Goal: Find specific page/section: Find specific page/section

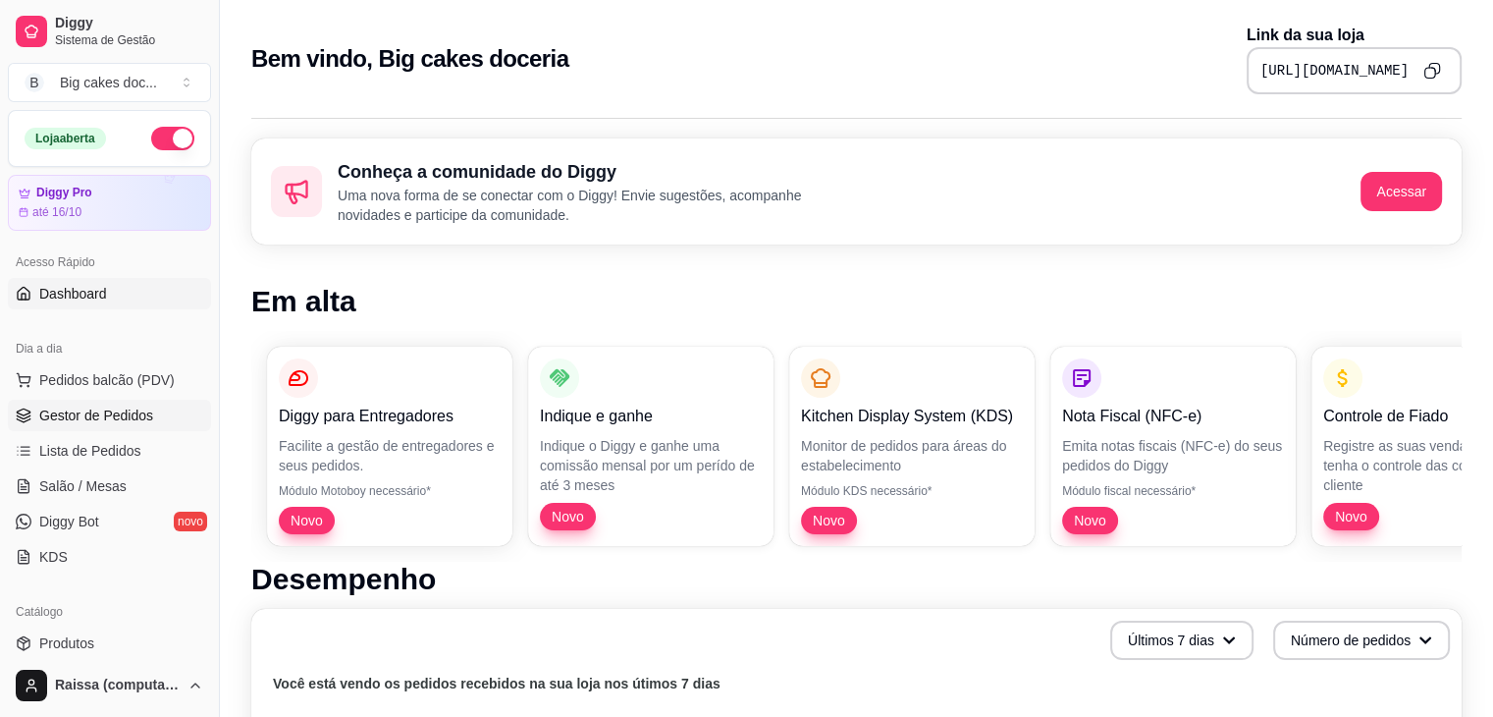
click at [83, 407] on span "Gestor de Pedidos" at bounding box center [96, 415] width 114 height 20
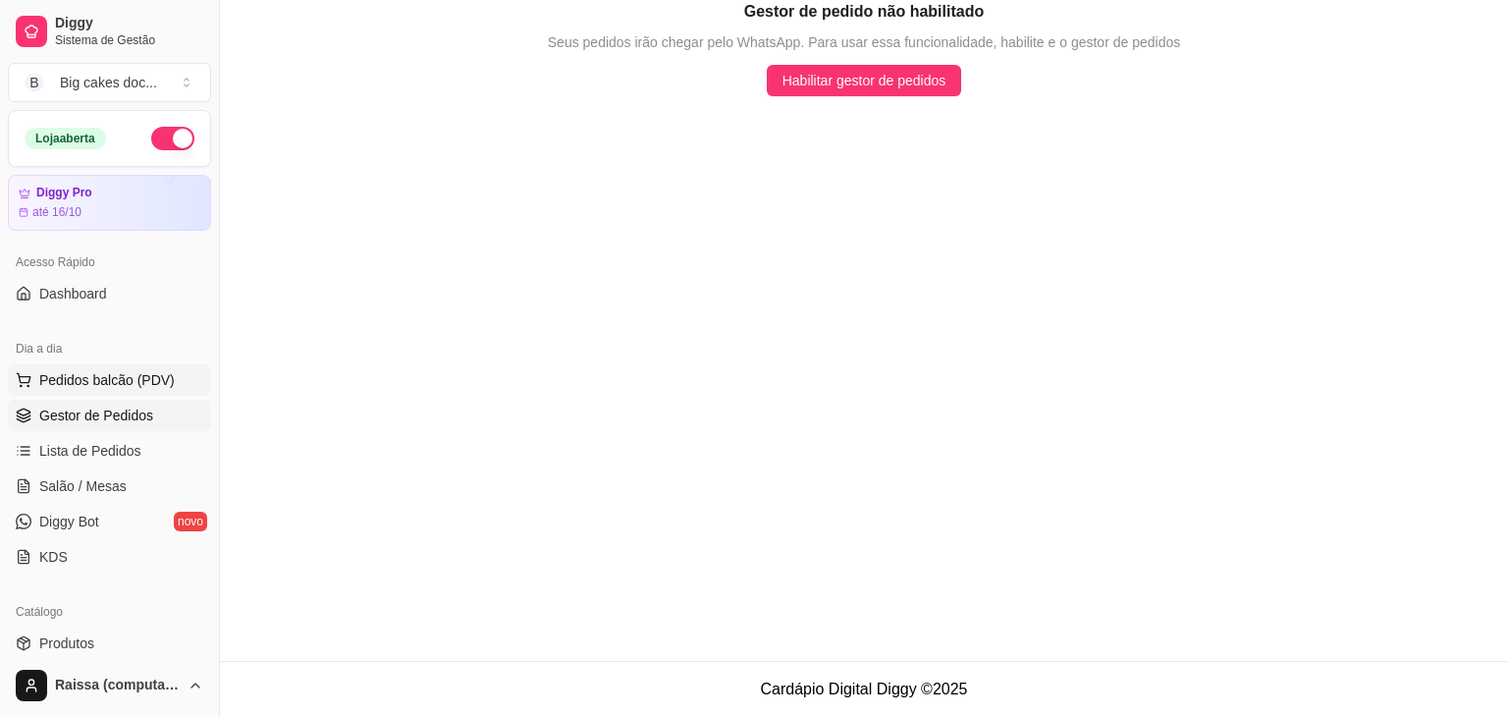
click at [134, 389] on button "Pedidos balcão (PDV)" at bounding box center [109, 379] width 203 height 31
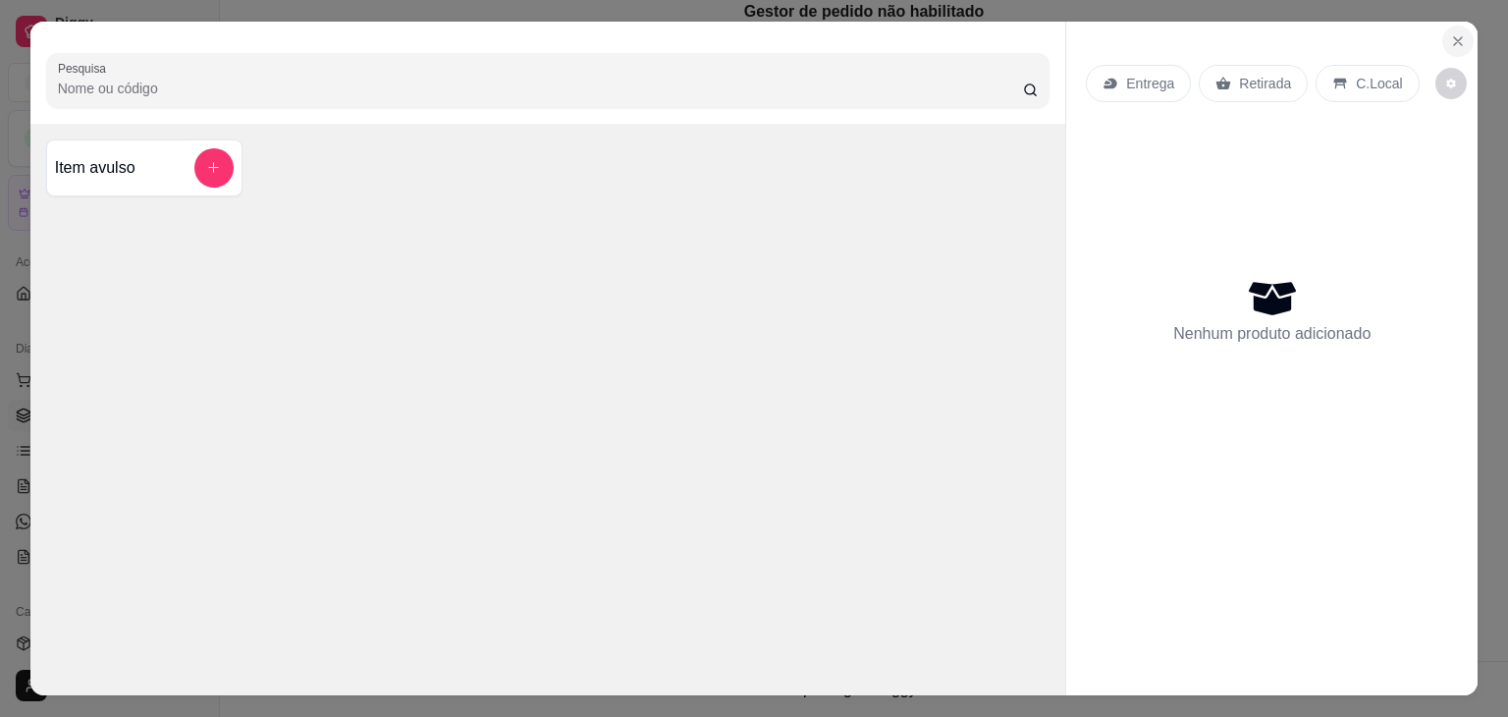
click at [1464, 25] on section "Pesquisa Item avulso Entrega Retirada C.Local Nenhum produto adicionado" at bounding box center [754, 358] width 1448 height 673
click at [1450, 33] on icon "Close" at bounding box center [1458, 41] width 16 height 16
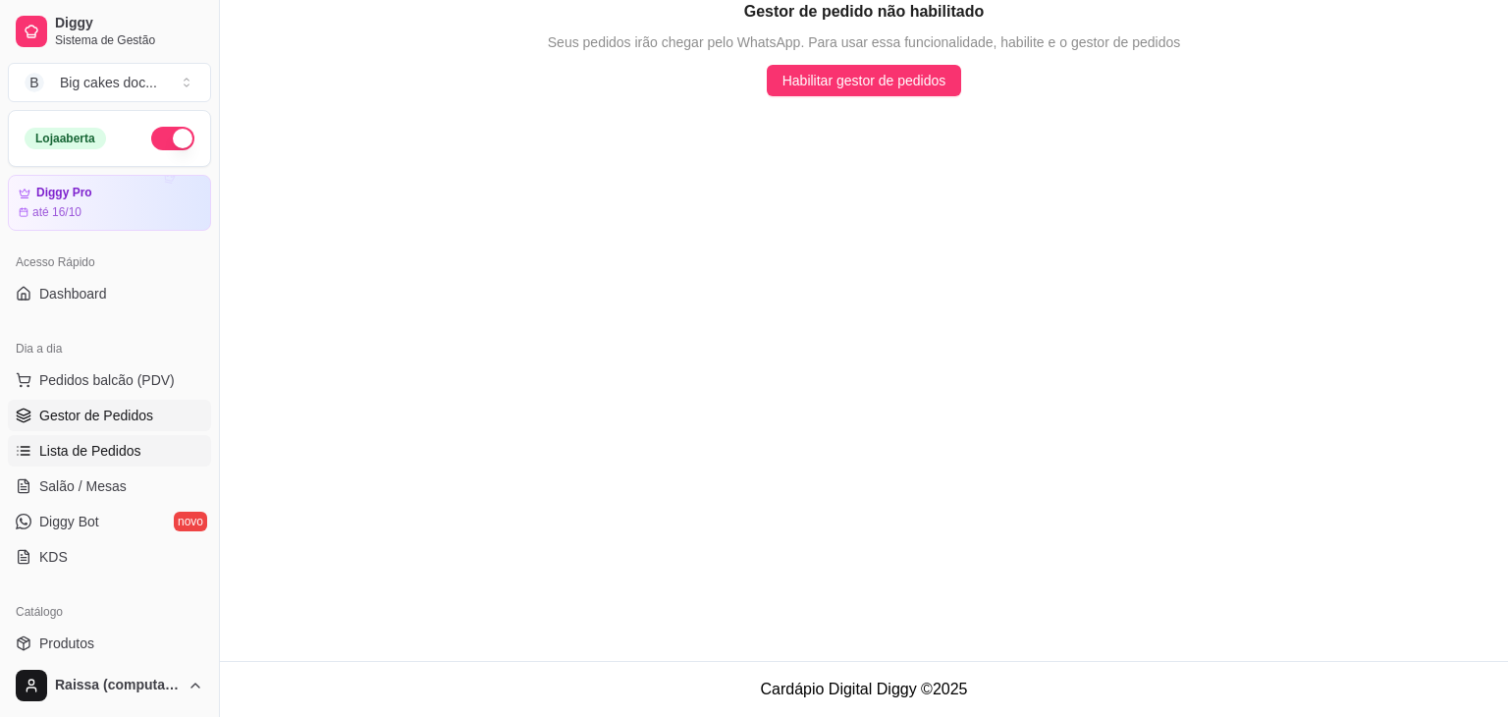
click at [123, 451] on span "Lista de Pedidos" at bounding box center [90, 451] width 102 height 20
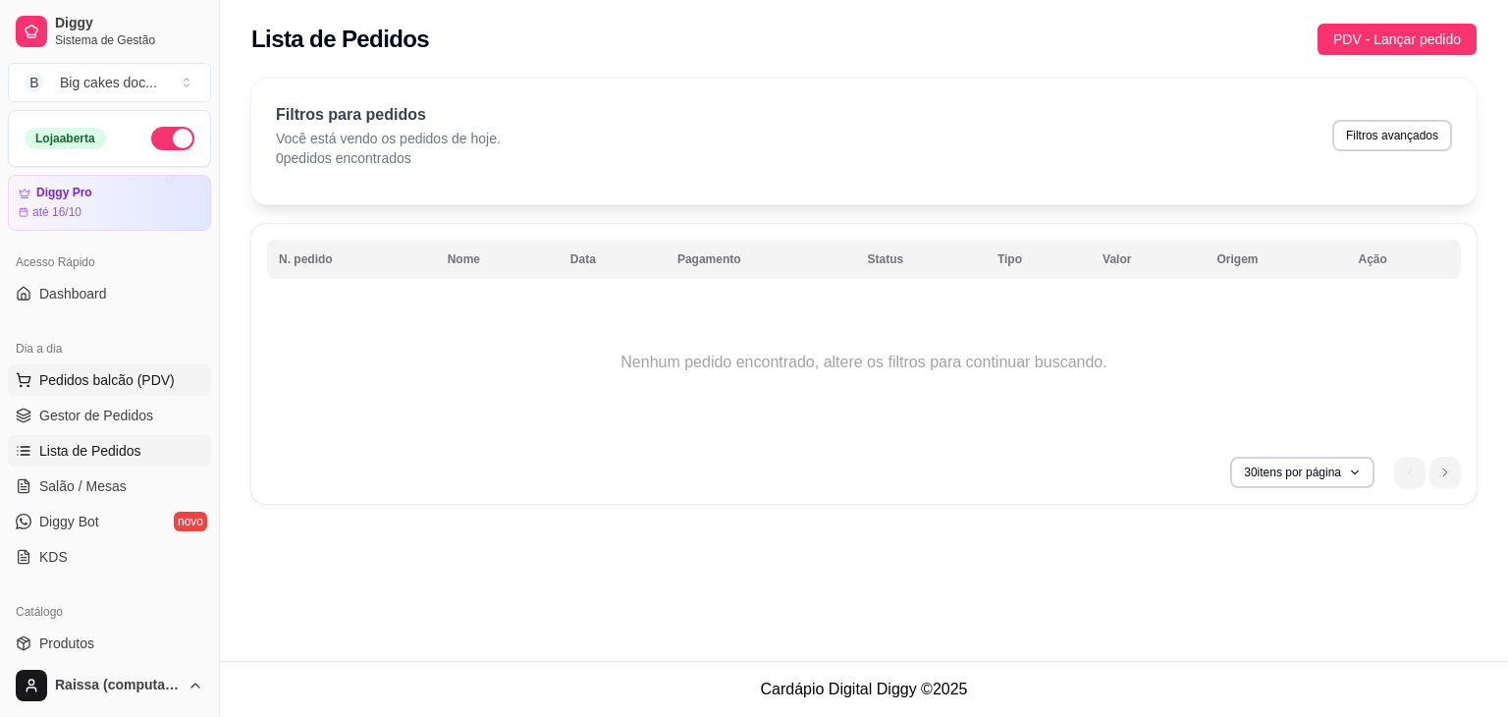
click at [109, 378] on span "Pedidos balcão (PDV)" at bounding box center [106, 380] width 135 height 20
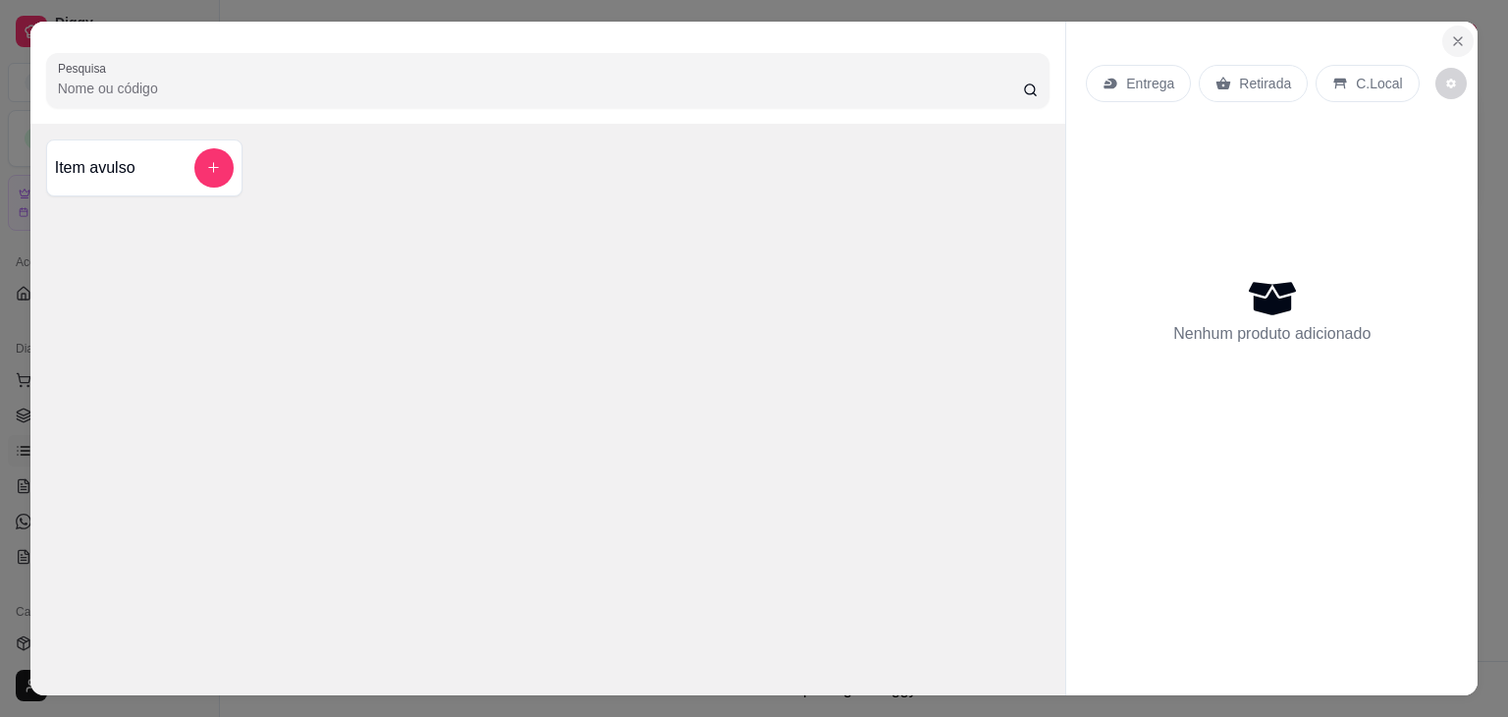
click at [1442, 36] on button "Close" at bounding box center [1457, 41] width 31 height 31
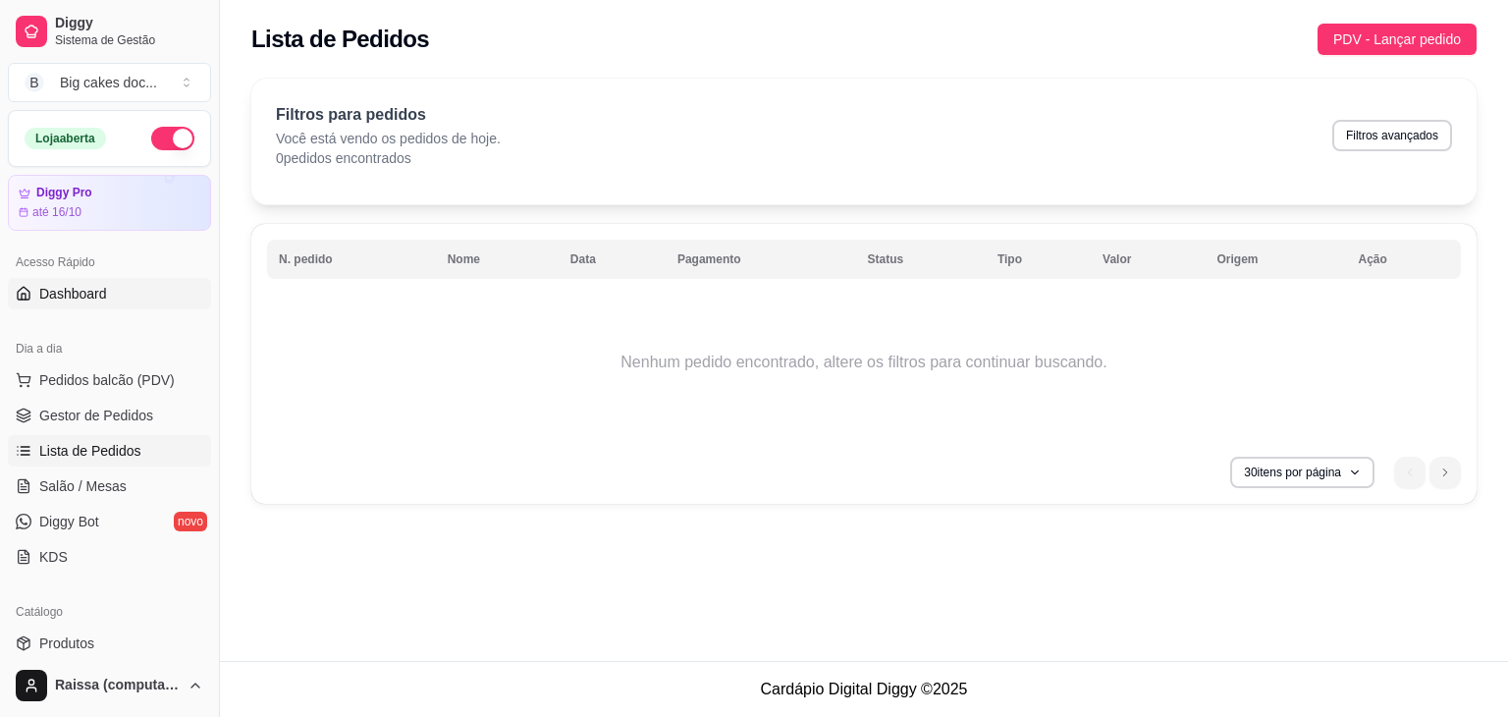
click at [71, 295] on span "Dashboard" at bounding box center [73, 294] width 68 height 20
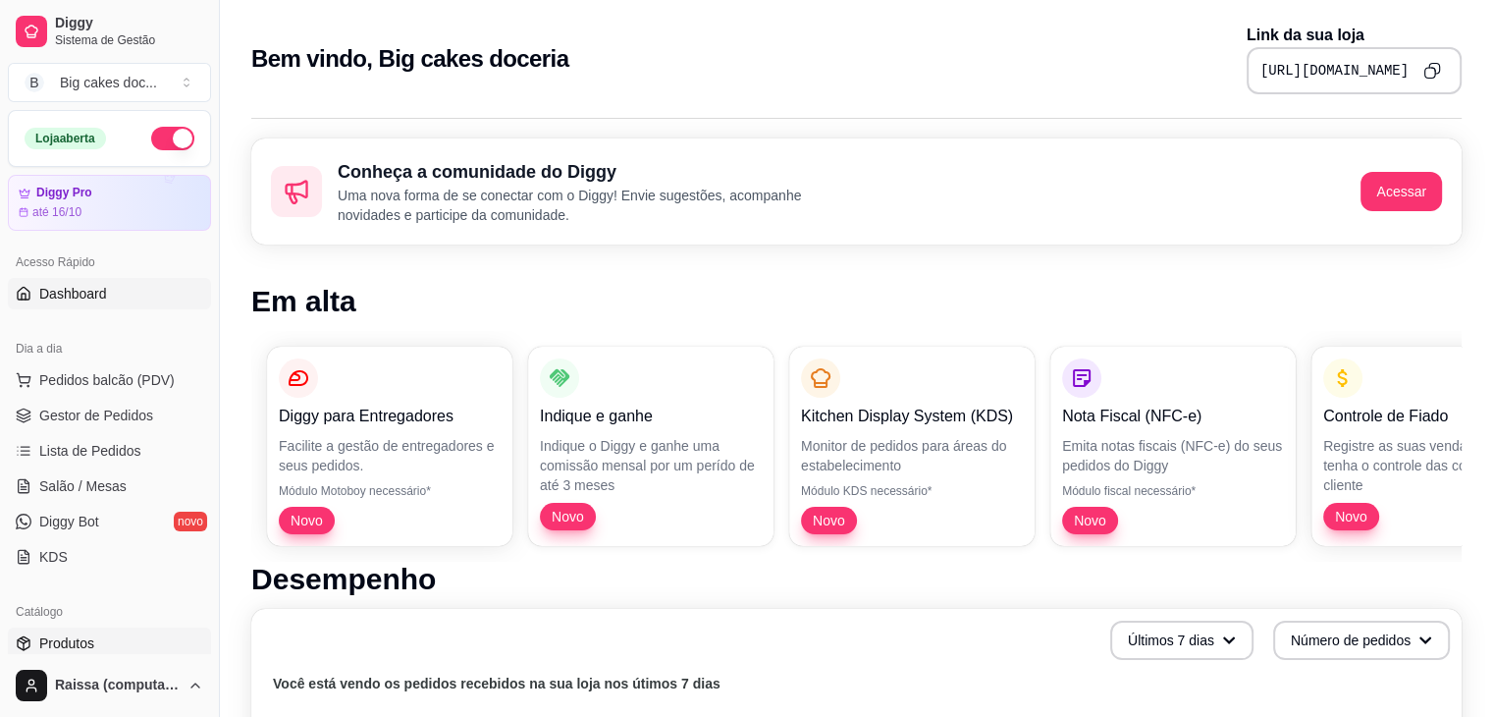
click at [117, 637] on link "Produtos" at bounding box center [109, 642] width 203 height 31
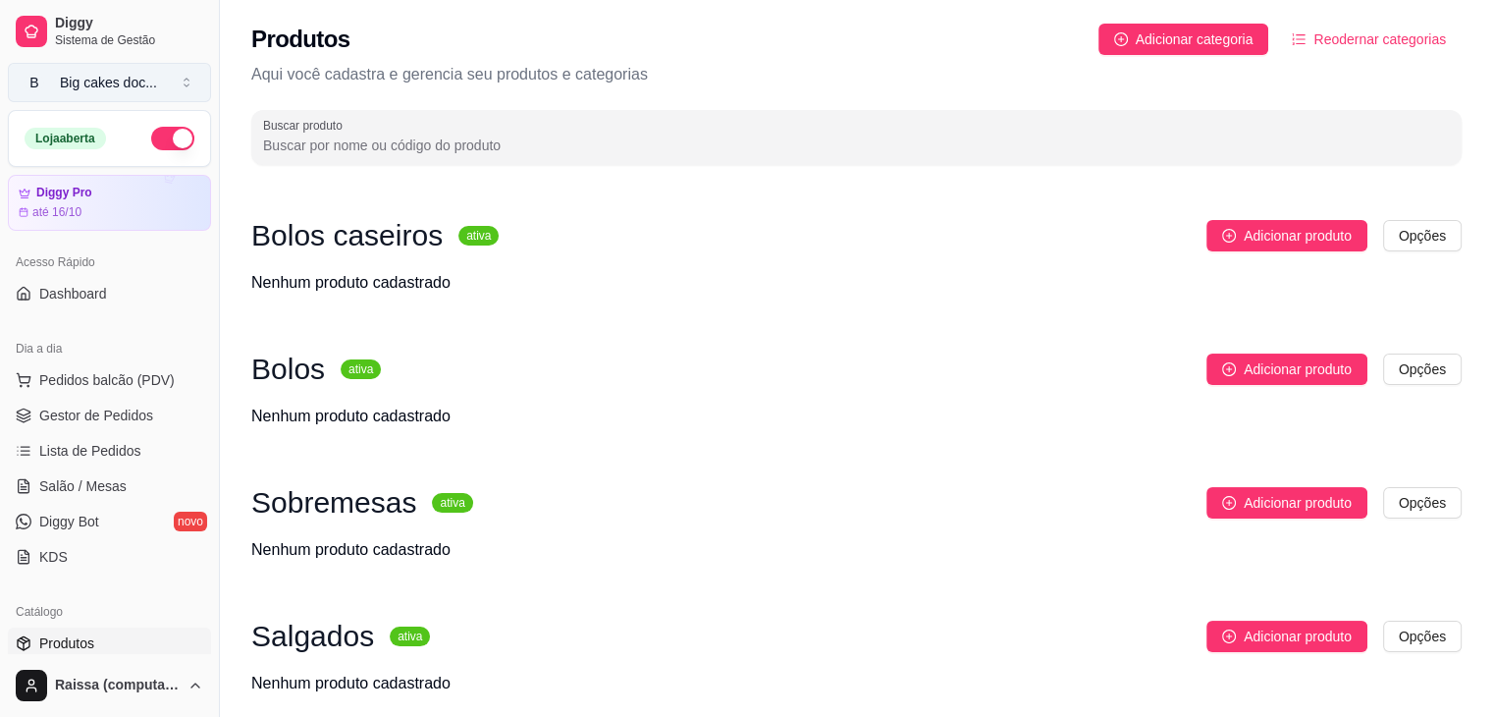
click at [90, 83] on div "Big cakes doc ..." at bounding box center [108, 83] width 97 height 20
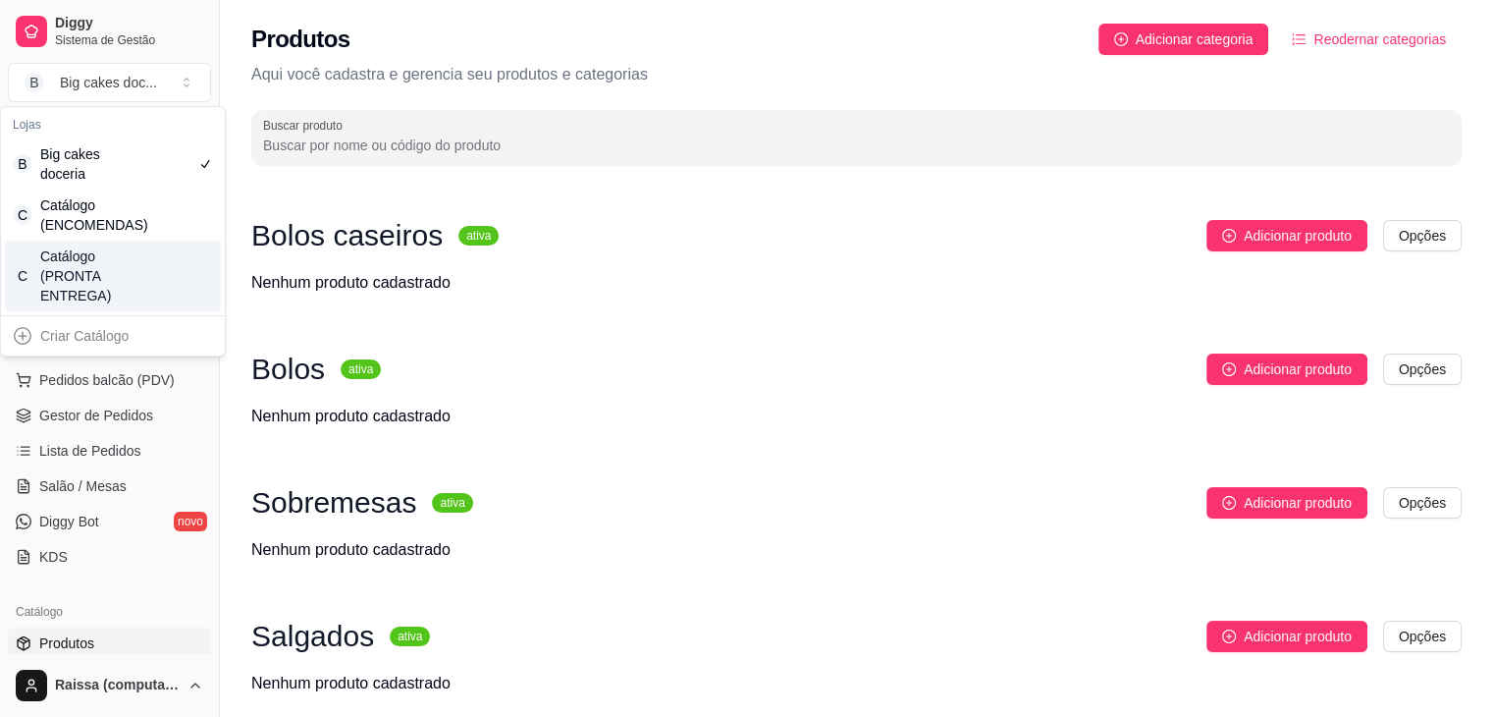
click at [142, 244] on div "C Catálogo (PRONTA ENTREGA)" at bounding box center [113, 276] width 216 height 71
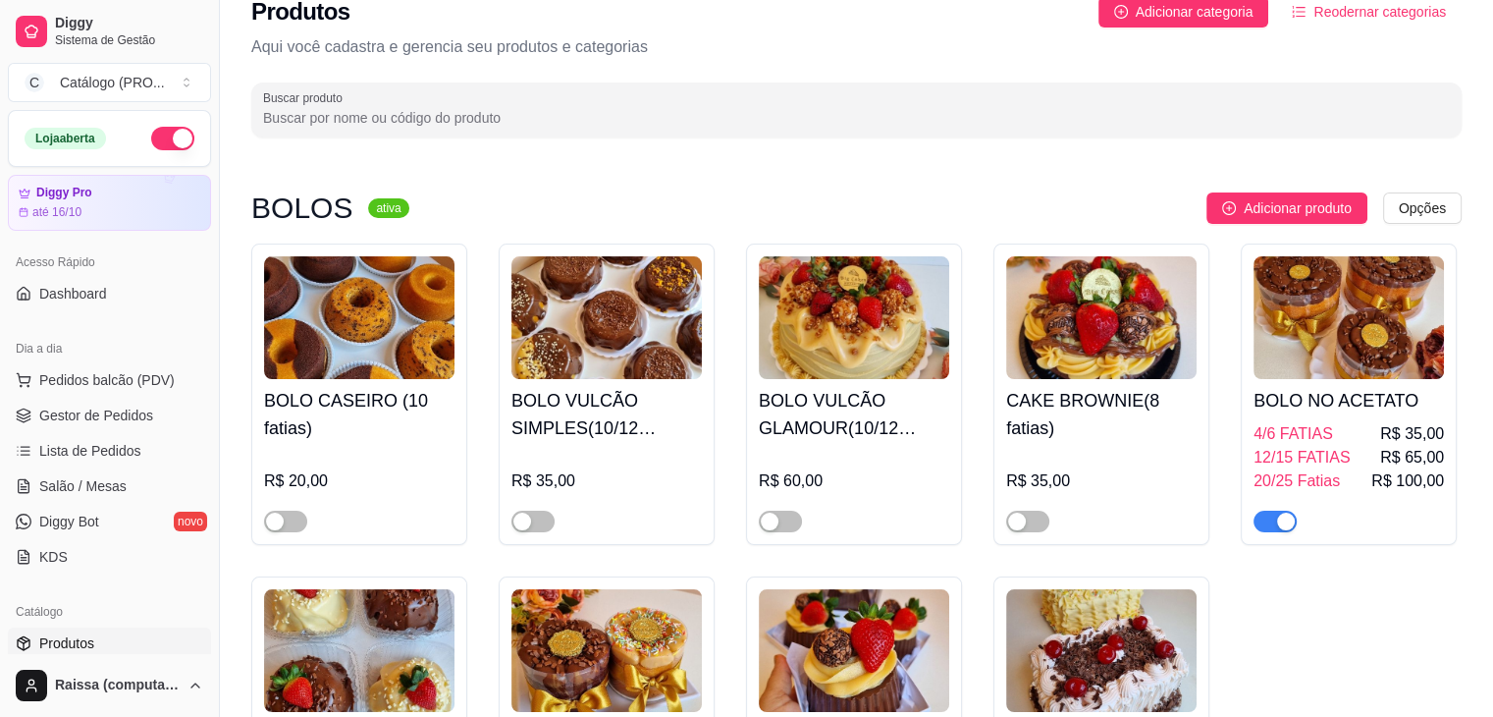
scroll to position [19, 0]
